Goal: Task Accomplishment & Management: Use online tool/utility

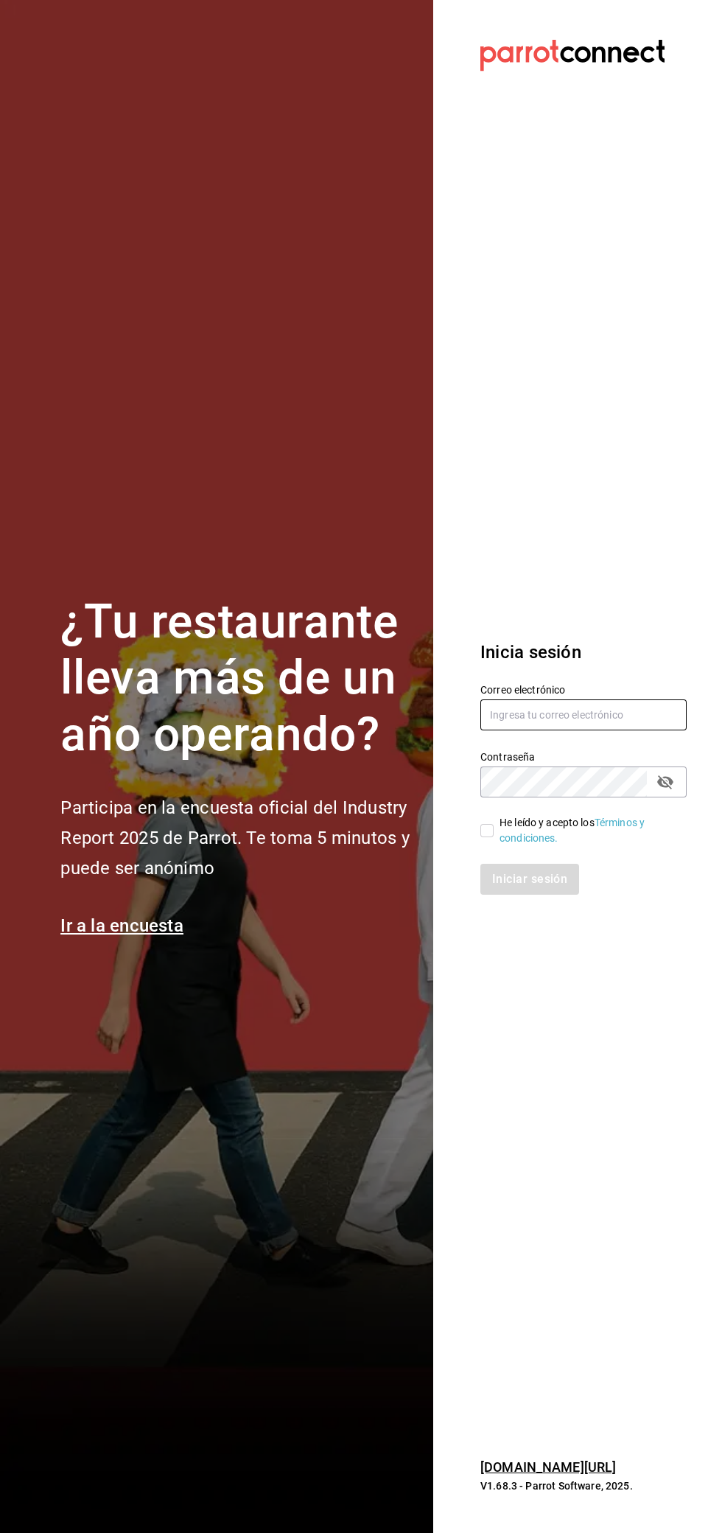
click at [562, 714] on input "text" at bounding box center [584, 715] width 206 height 31
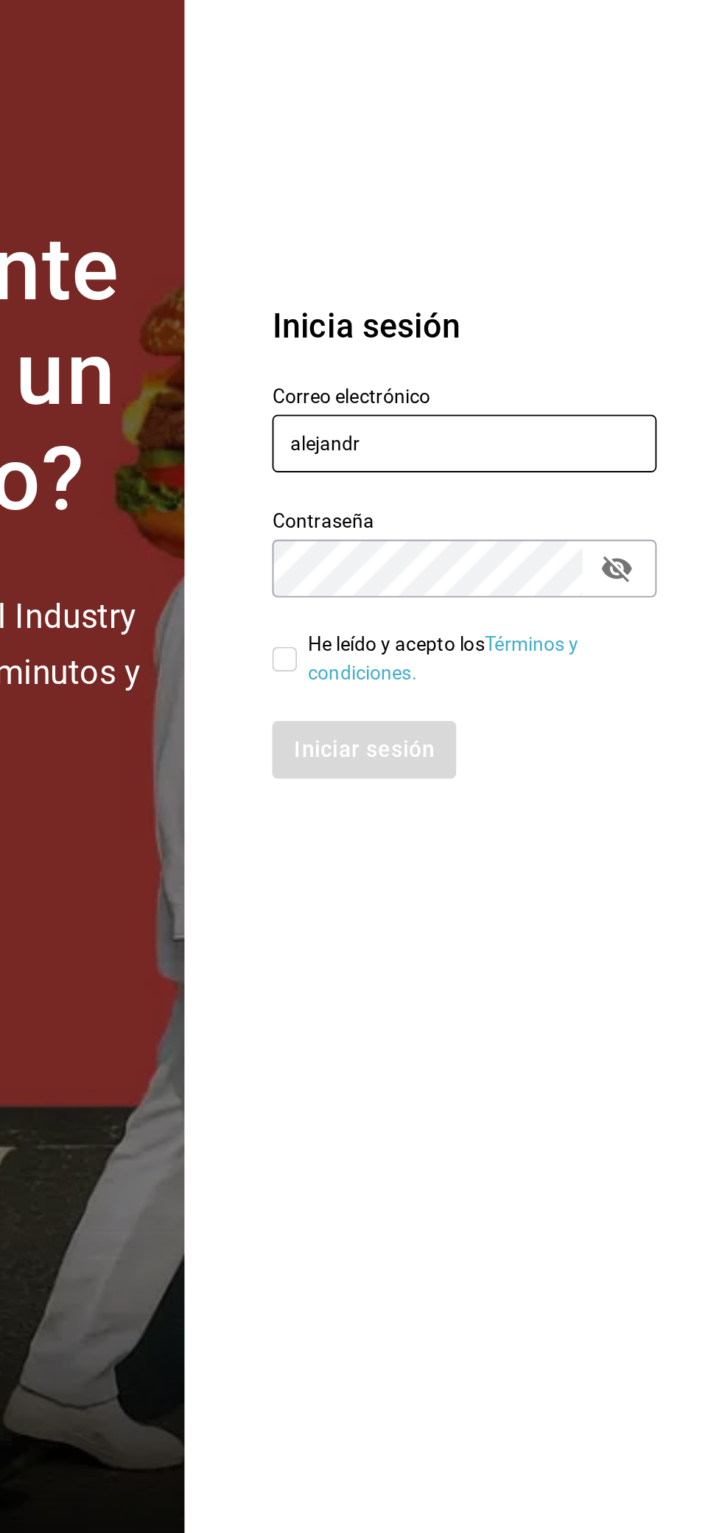
type input "alejandra"
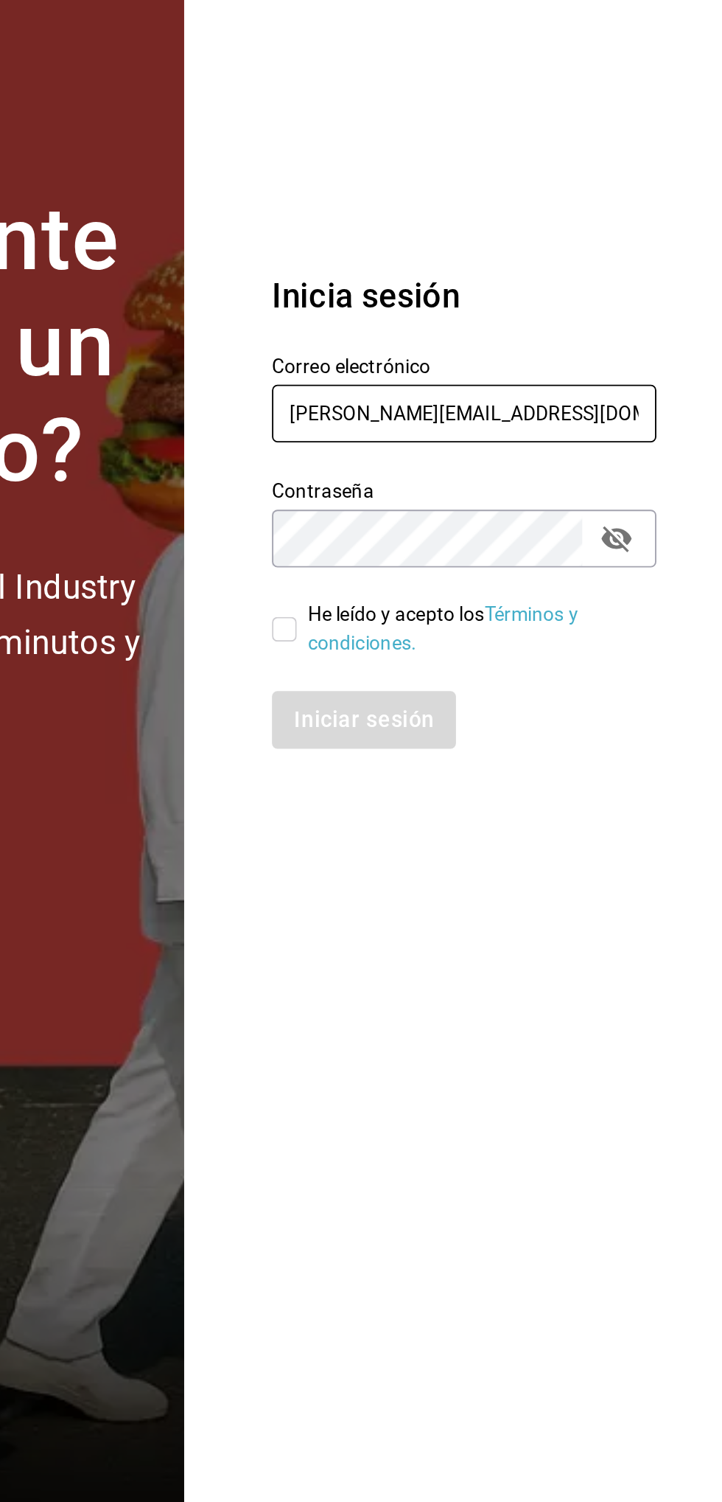
click at [499, 693] on input "Alejandra.rl1604@gmail.com" at bounding box center [584, 698] width 206 height 31
click at [501, 697] on input "Alejandra.rl1604@gmail.com" at bounding box center [584, 698] width 206 height 31
type input "alejandra.rl1604@gmail.com"
click at [491, 820] on input "He leído y acepto los Términos y condiciones." at bounding box center [487, 814] width 13 height 13
checkbox input "true"
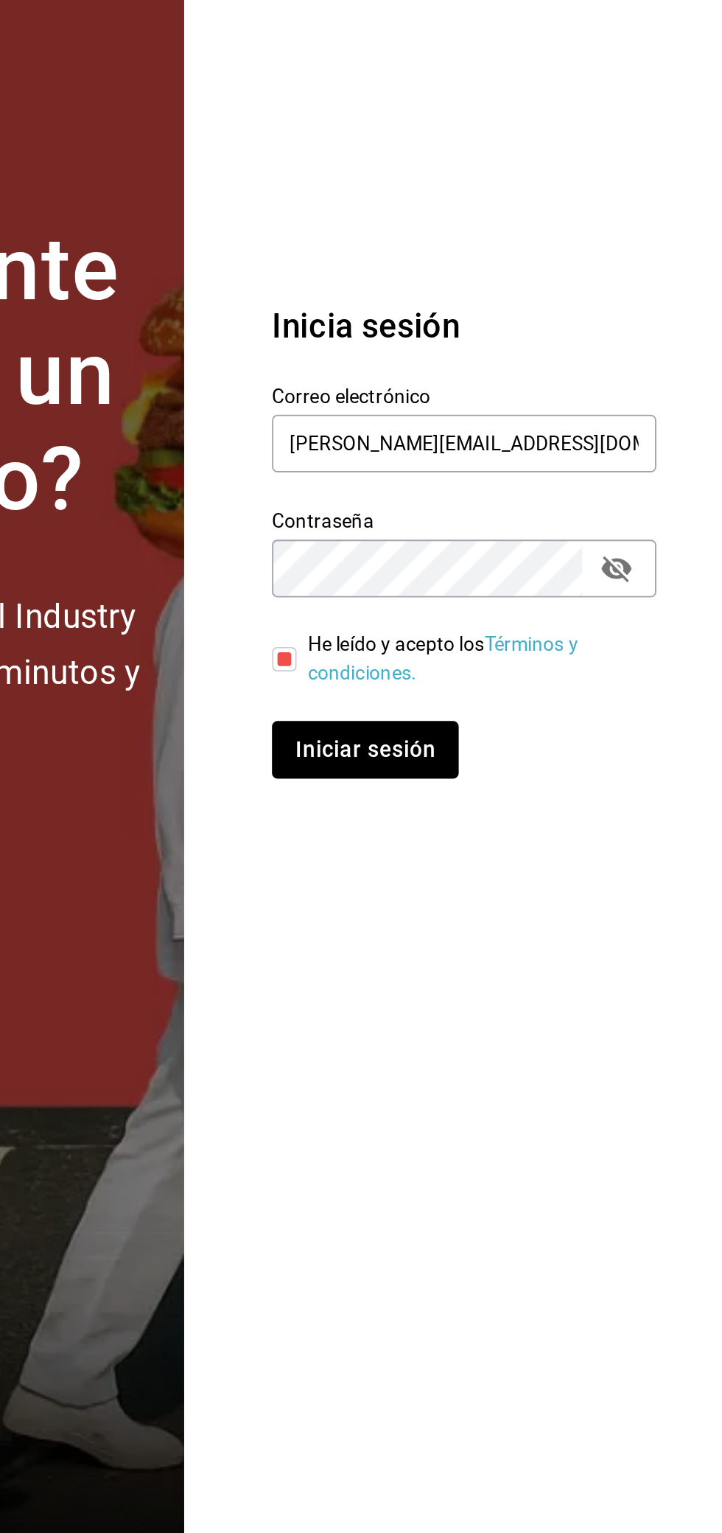
click at [535, 865] on button "Iniciar sesión" at bounding box center [531, 879] width 100 height 31
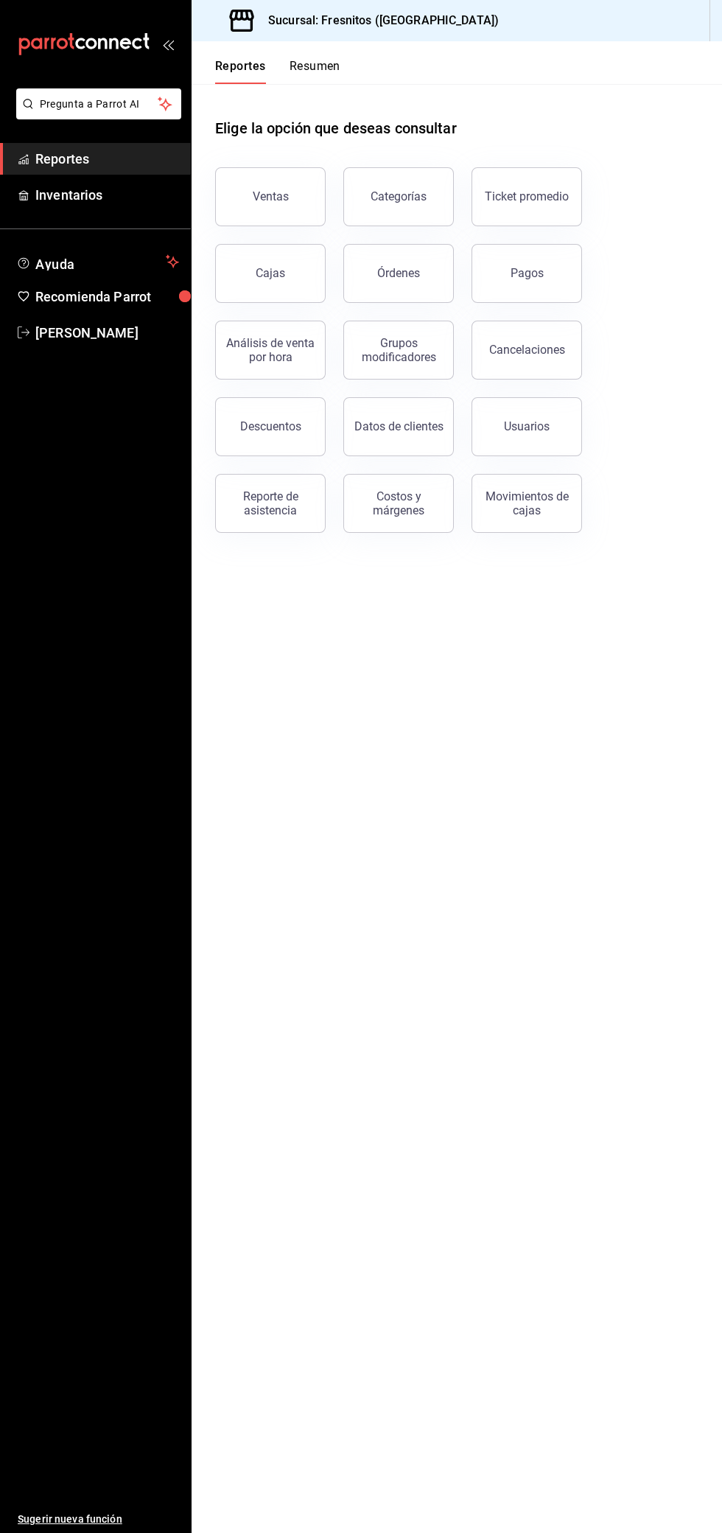
click at [280, 506] on div "Reporte de asistencia" at bounding box center [270, 503] width 91 height 28
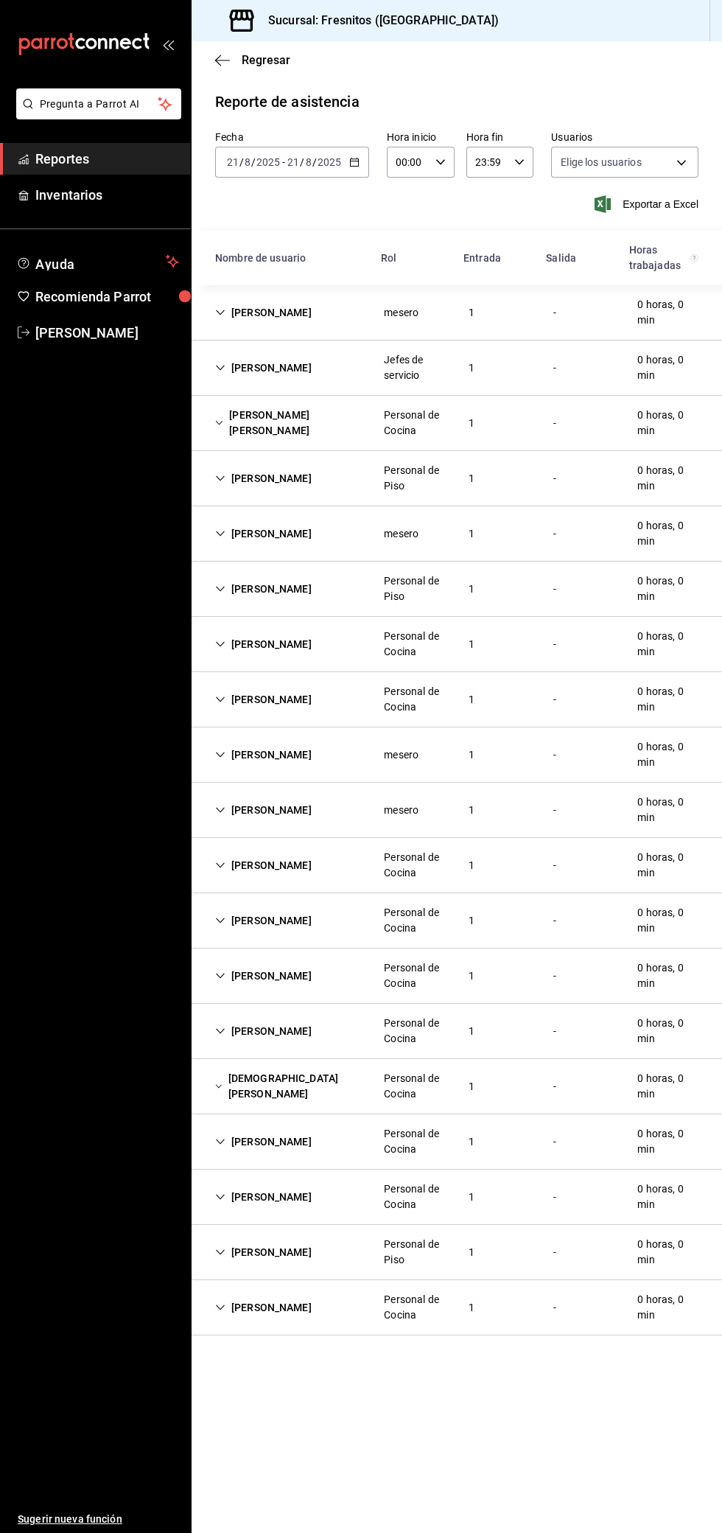
type input "abd8f7ad-022e-4708-9c73-6478ce942983,f5b0584e-410d-4ce4-92c0-fee07d9fc9b8,d35ff…"
click at [328, 162] on input "2025" at bounding box center [329, 162] width 25 height 12
click at [250, 241] on span "Ayer" at bounding box center [285, 239] width 114 height 15
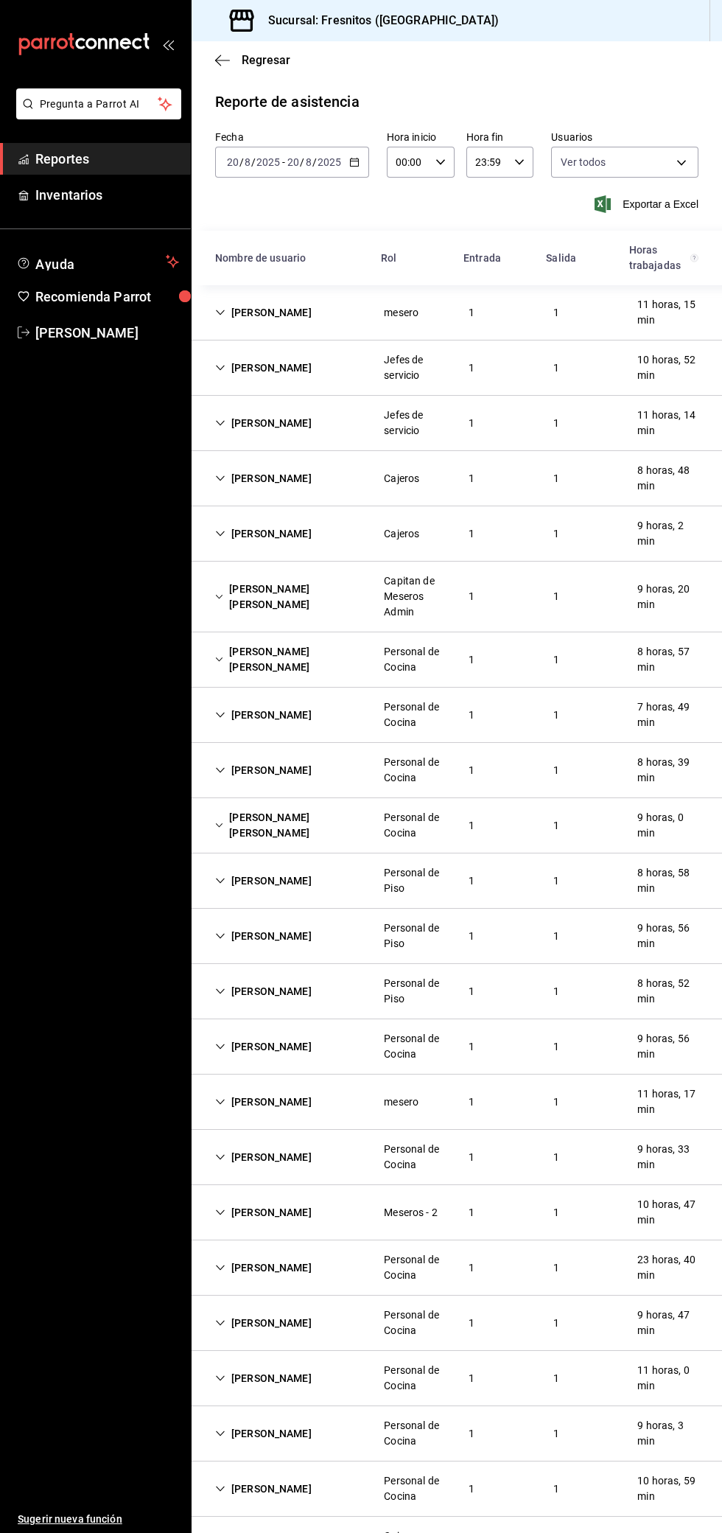
click at [660, 206] on span "Exportar a Excel" at bounding box center [648, 204] width 101 height 18
